Goal: Task Accomplishment & Management: Use online tool/utility

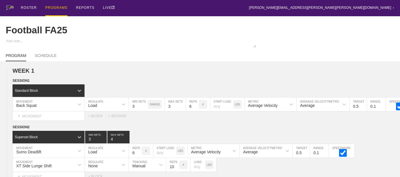
scroll to position [1396, 0]
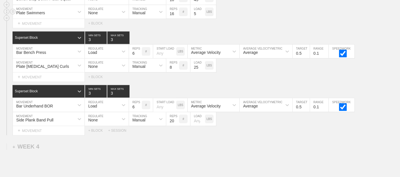
click at [296, 10] on div "Plate Swimmers MOVEMENT None REGULATE Manual TRACKING 16 REPS # 5 LOAD LBS" at bounding box center [200, 12] width 400 height 14
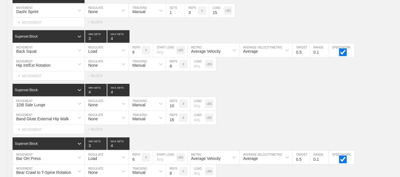
scroll to position [0, 0]
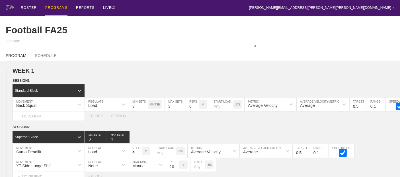
click at [61, 8] on div "PROGRAMS" at bounding box center [56, 8] width 22 height 16
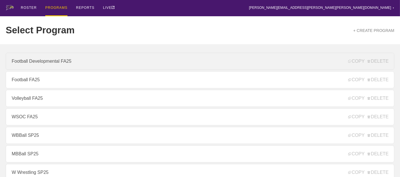
click at [64, 64] on link "Football Developmental FA25" at bounding box center [200, 61] width 389 height 17
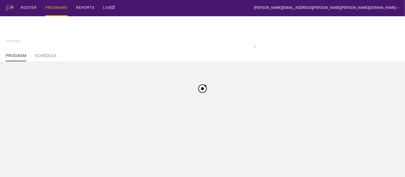
type textarea "x"
type input "Football Developmental FA25"
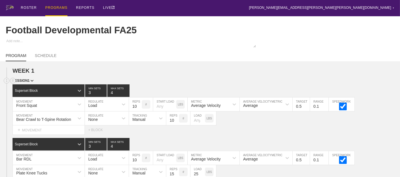
click at [198, 83] on div "SESSION 1" at bounding box center [207, 81] width 388 height 7
click at [205, 84] on div "SESSION 1" at bounding box center [207, 81] width 388 height 7
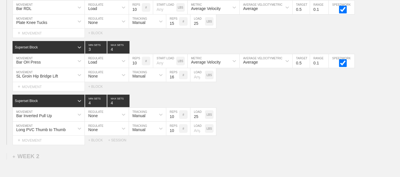
scroll to position [152, 0]
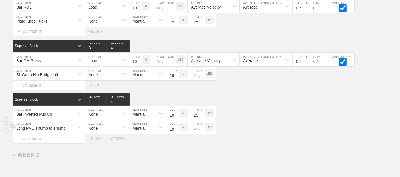
click at [52, 131] on div "Superset Block 4 MIN SETS 4 MAX SETS DUPLICATE INSERT MOVEMENT AFTER DELETE Bar…" at bounding box center [200, 118] width 400 height 50
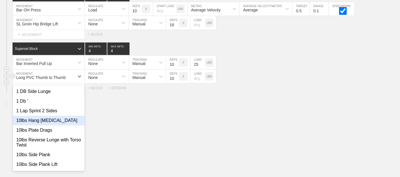
scroll to position [203, 0]
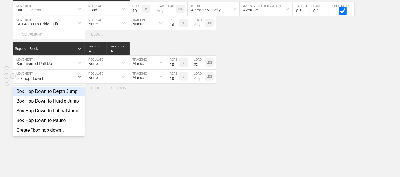
type input "box hop down to"
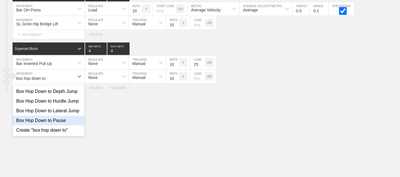
click at [52, 122] on div "Box Hop Down to Pause" at bounding box center [49, 121] width 72 height 10
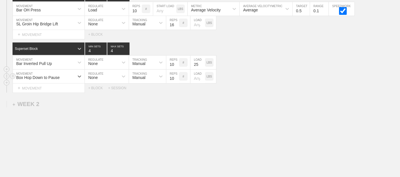
click at [169, 82] on input "10" at bounding box center [172, 77] width 13 height 14
type input "5"
click at [273, 79] on div "Box Hop Down to Pause MOVEMENT None REGULATE Manual TRACKING 5 REPS # LOAD LBS" at bounding box center [200, 77] width 400 height 14
click at [247, 83] on div "Box Hop Down to Pause MOVEMENT None REGULATE Manual TRACKING 5 REPS # LOAD LBS" at bounding box center [200, 77] width 400 height 14
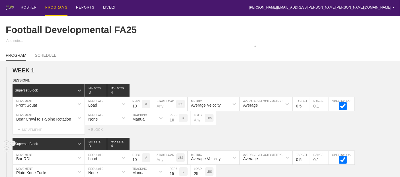
scroll to position [0, 0]
click at [26, 7] on div "ROSTER" at bounding box center [29, 8] width 16 height 16
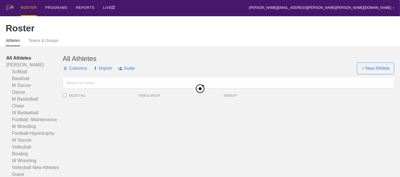
click at [85, 85] on input "text" at bounding box center [229, 82] width 332 height 11
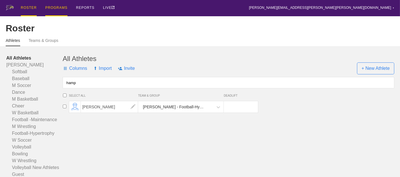
type input "hamp"
click at [60, 7] on div "PROGRAMS" at bounding box center [56, 8] width 22 height 16
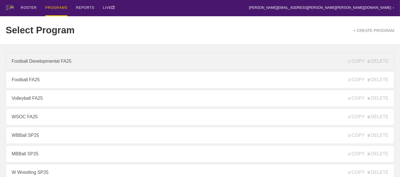
click at [50, 64] on link "Football Developmental FA25" at bounding box center [200, 61] width 389 height 17
type textarea "x"
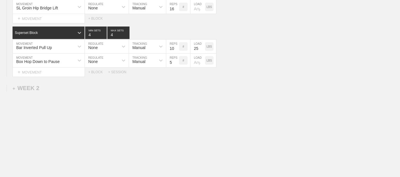
scroll to position [222, 0]
